Goal: Information Seeking & Learning: Learn about a topic

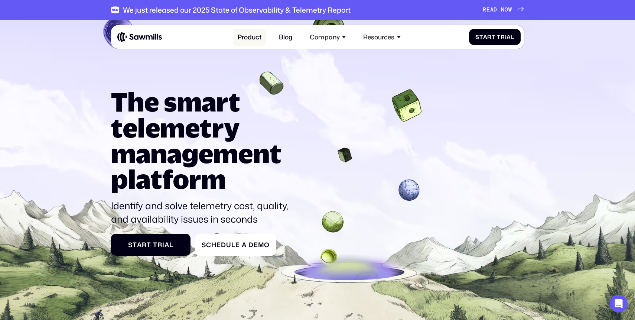
click at [251, 36] on link "Product" at bounding box center [249, 37] width 33 height 17
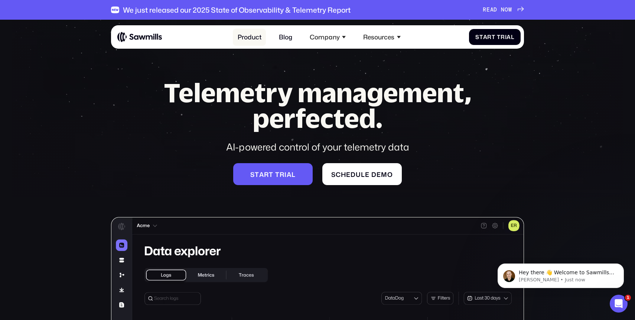
click at [257, 38] on link "Product" at bounding box center [249, 37] width 33 height 17
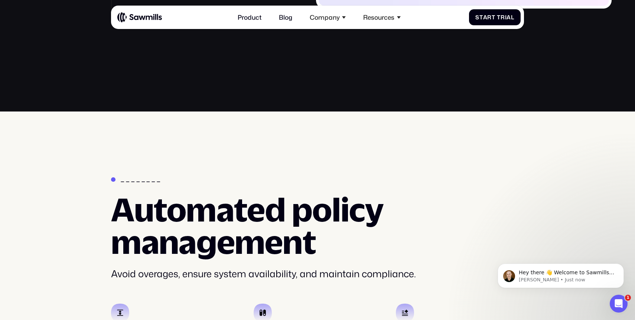
scroll to position [1288, 0]
